Goal: Task Accomplishment & Management: Use online tool/utility

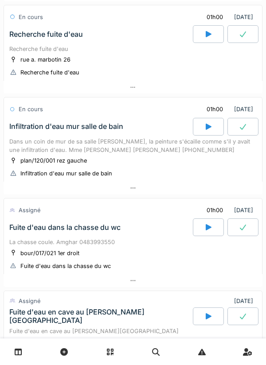
click at [211, 128] on icon at bounding box center [208, 126] width 9 height 7
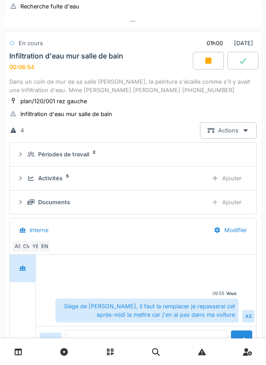
scroll to position [230, 0]
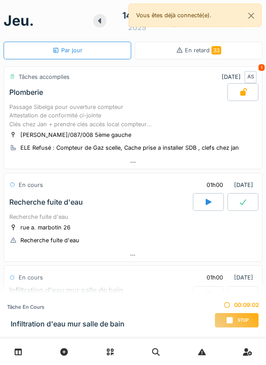
click at [225, 318] on icon at bounding box center [229, 320] width 9 height 7
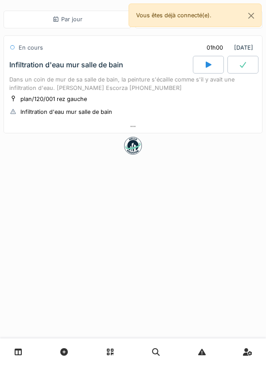
click at [146, 122] on div at bounding box center [133, 126] width 258 height 13
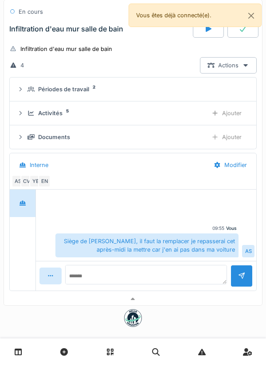
scroll to position [78, 0]
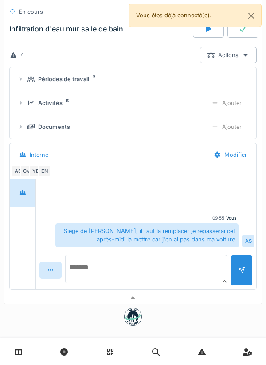
click at [175, 263] on textarea at bounding box center [146, 269] width 162 height 28
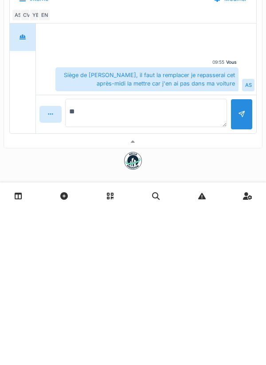
type textarea "*"
type textarea "**********"
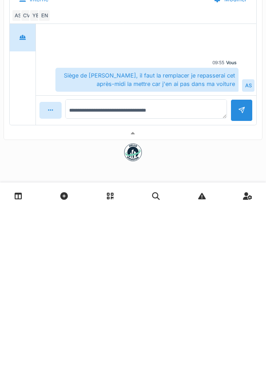
click at [237, 274] on div at bounding box center [241, 266] width 22 height 22
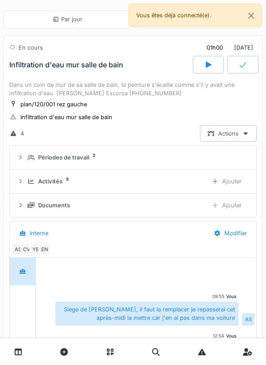
scroll to position [40, 0]
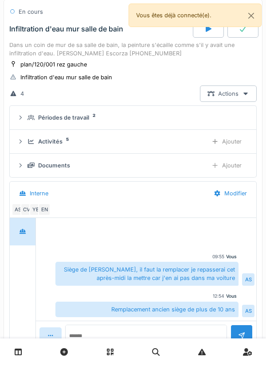
click at [238, 139] on div "Ajouter" at bounding box center [226, 141] width 45 height 16
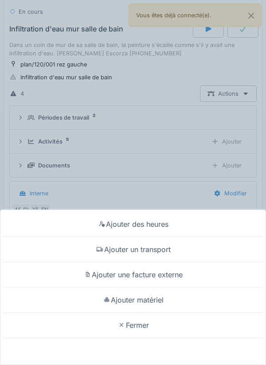
click at [164, 295] on div "Ajouter matériel" at bounding box center [133, 300] width 262 height 25
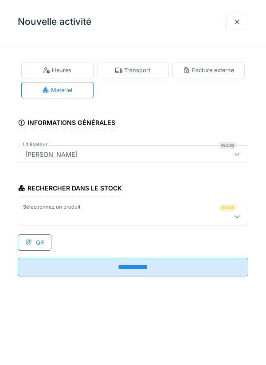
click at [195, 219] on div at bounding box center [118, 217] width 193 height 10
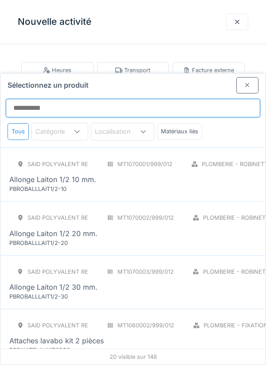
click at [166, 99] on input "Sélectionnez un produit" at bounding box center [133, 108] width 254 height 19
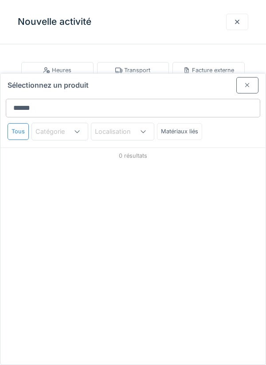
click at [232, 148] on div "0 résultats" at bounding box center [132, 156] width 265 height 16
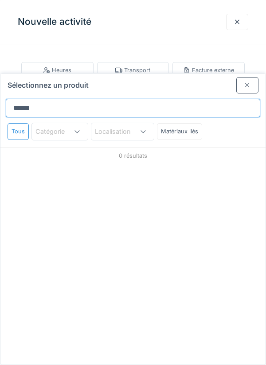
click at [185, 99] on input "*****" at bounding box center [133, 108] width 254 height 19
type input "*****"
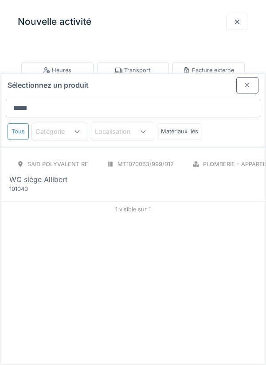
click at [180, 174] on div "WC siège Allibert" at bounding box center [198, 179] width 379 height 11
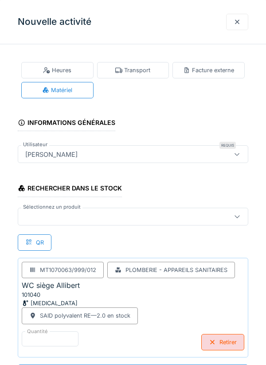
scroll to position [0, 0]
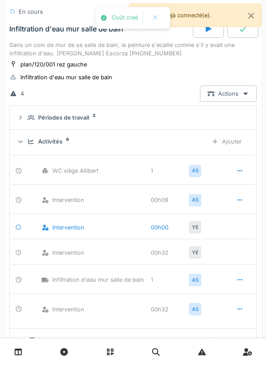
scroll to position [0, 0]
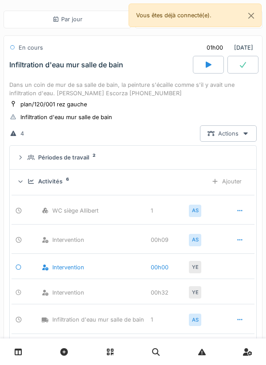
click at [237, 67] on div at bounding box center [242, 65] width 31 height 18
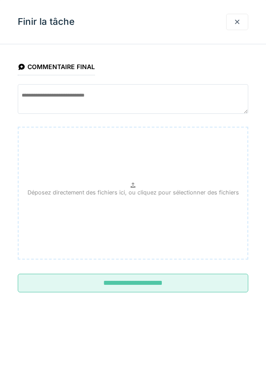
click at [181, 288] on input "**********" at bounding box center [133, 283] width 230 height 19
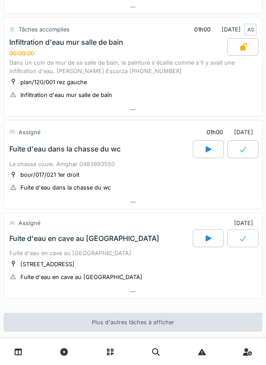
scroll to position [291, 0]
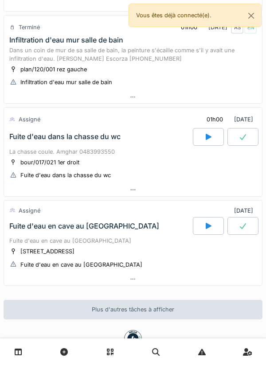
scroll to position [281, 0]
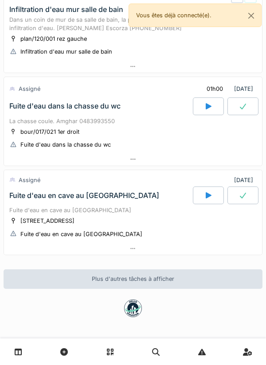
click at [215, 106] on div at bounding box center [208, 107] width 31 height 18
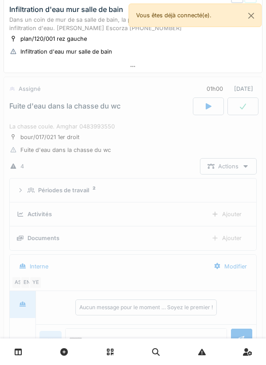
scroll to position [322, 0]
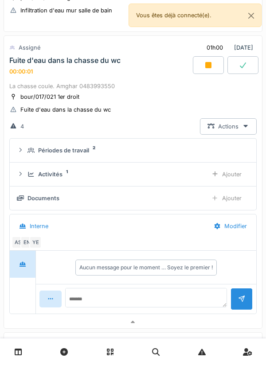
click at [231, 173] on div "Ajouter" at bounding box center [226, 174] width 45 height 16
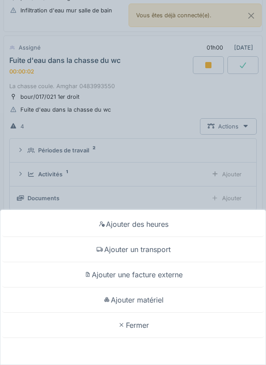
click at [167, 251] on div "Ajouter un transport" at bounding box center [133, 249] width 262 height 25
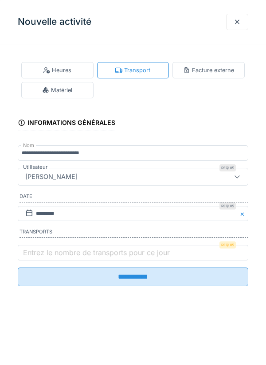
click at [109, 256] on label "Entrez le nombre de transports pour ce jour" at bounding box center [96, 252] width 150 height 11
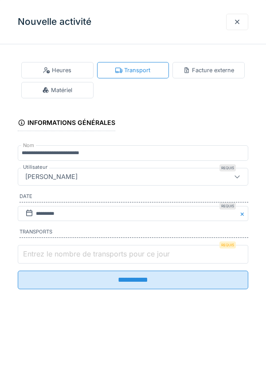
click at [109, 256] on input "Entrez le nombre de transports pour ce jour" at bounding box center [133, 254] width 230 height 19
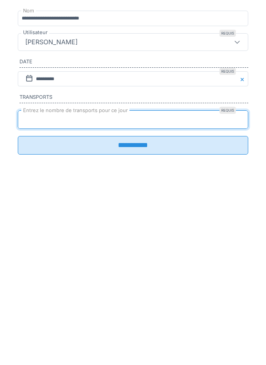
type input "*"
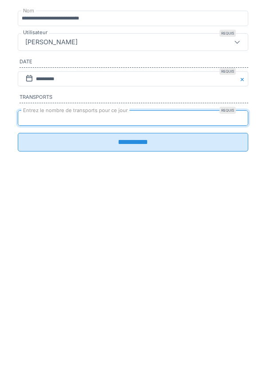
click at [125, 286] on input "**********" at bounding box center [133, 277] width 230 height 19
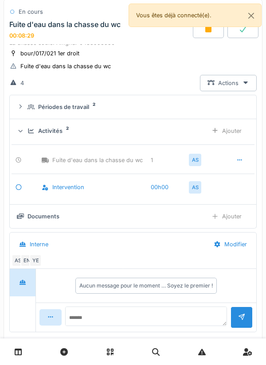
scroll to position [387, 0]
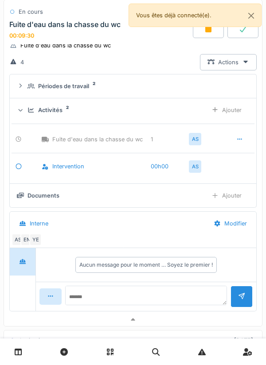
click at [226, 199] on div "Ajouter" at bounding box center [226, 195] width 45 height 16
